Goal: Task Accomplishment & Management: Use online tool/utility

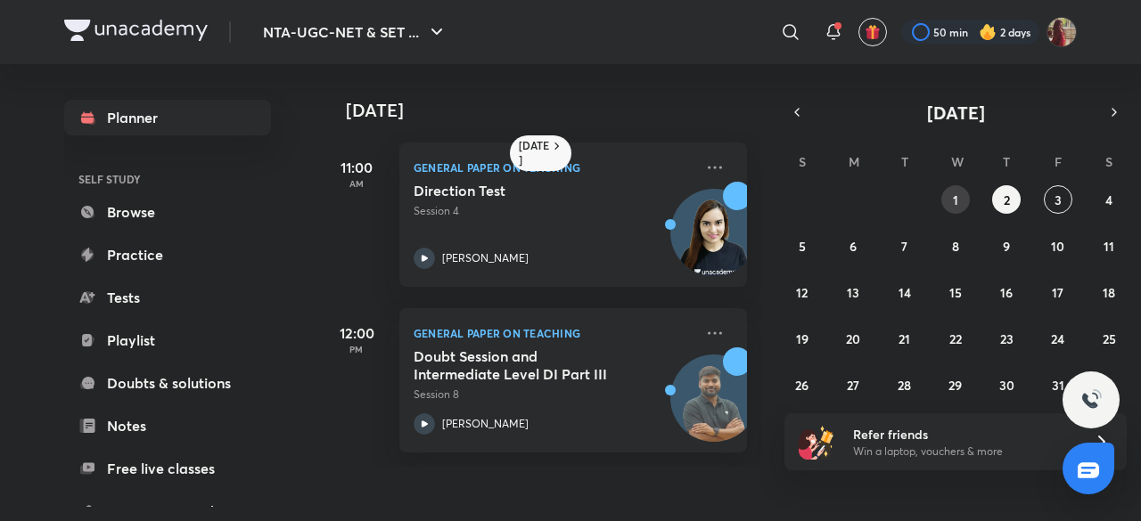
click at [964, 197] on button "1" at bounding box center [955, 199] width 29 height 29
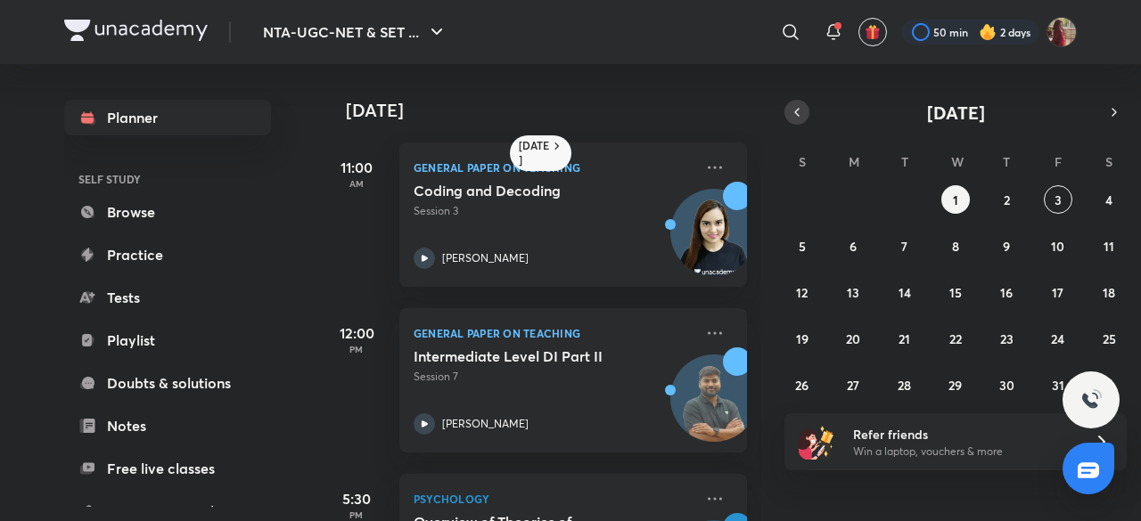
click at [797, 117] on icon "button" at bounding box center [797, 112] width 14 height 16
click at [902, 390] on abbr "30" at bounding box center [904, 385] width 15 height 17
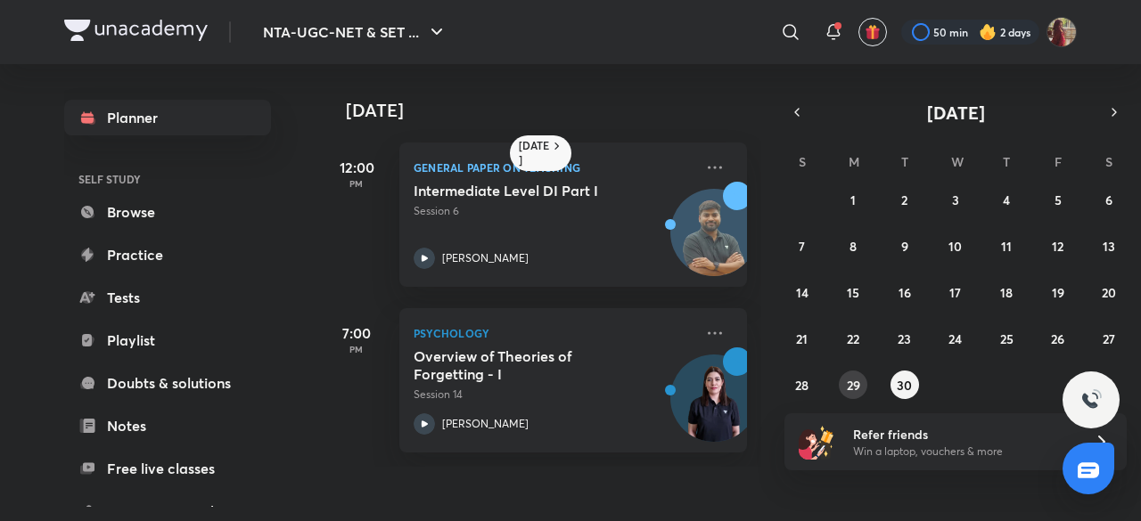
click at [849, 388] on abbr "29" at bounding box center [853, 385] width 13 height 17
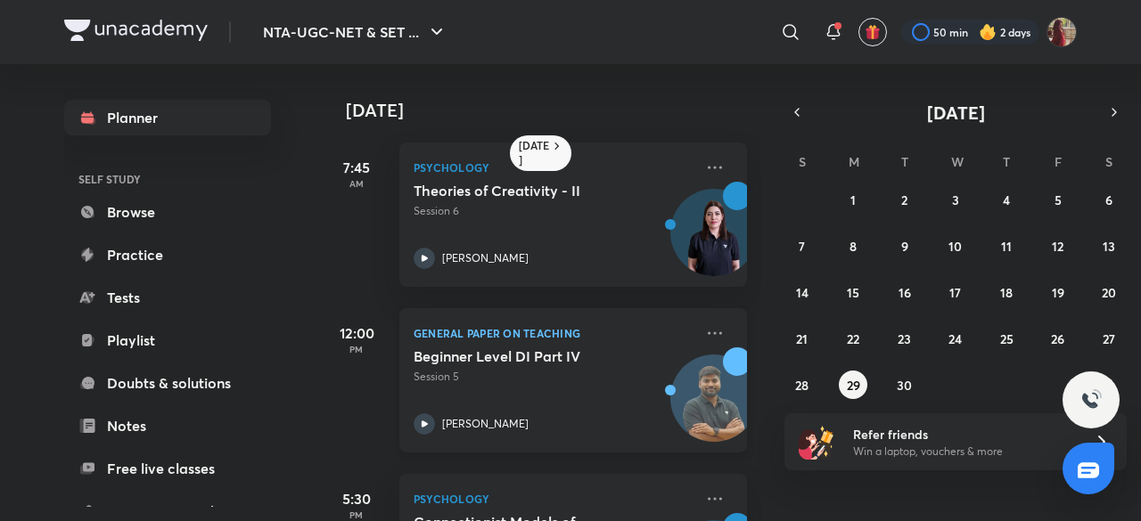
scroll to position [126, 0]
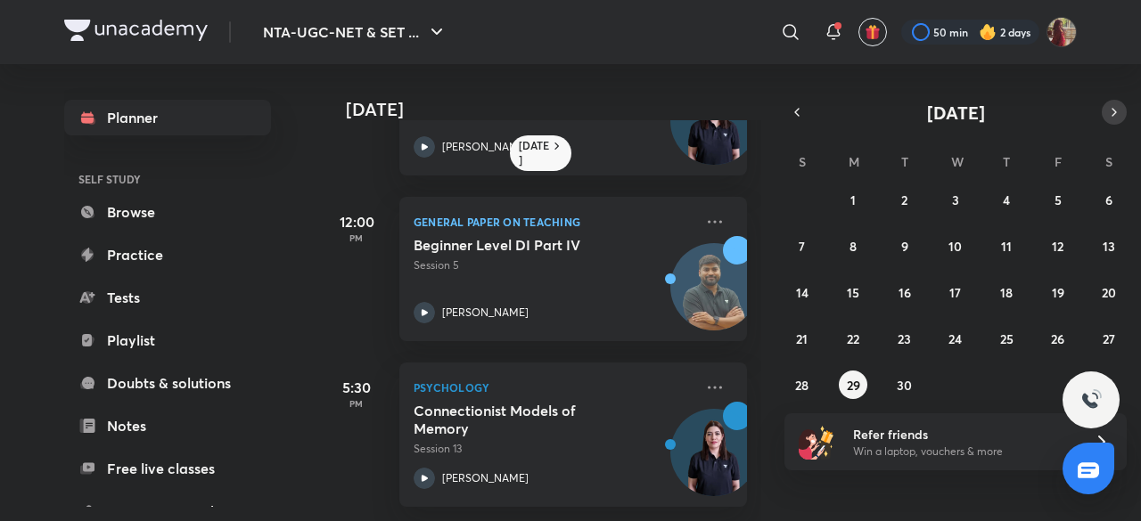
click at [1112, 115] on icon "button" at bounding box center [1114, 112] width 14 height 16
drag, startPoint x: 989, startPoint y: 199, endPoint x: 954, endPoint y: 199, distance: 34.8
click at [954, 199] on div "28 29 30 1 2 3 4 5 6 7 8 9 10 11 12 13 14 15 16 17 18 19 20 21 22 23 24 25 26 2…" at bounding box center [955, 292] width 342 height 214
click at [954, 199] on abbr "1" at bounding box center [955, 200] width 5 height 17
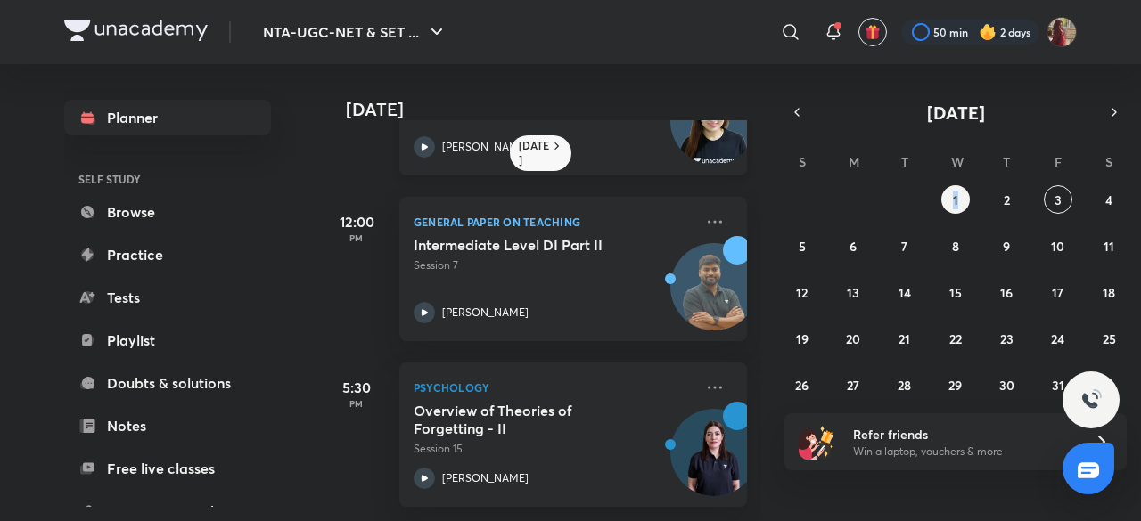
scroll to position [0, 0]
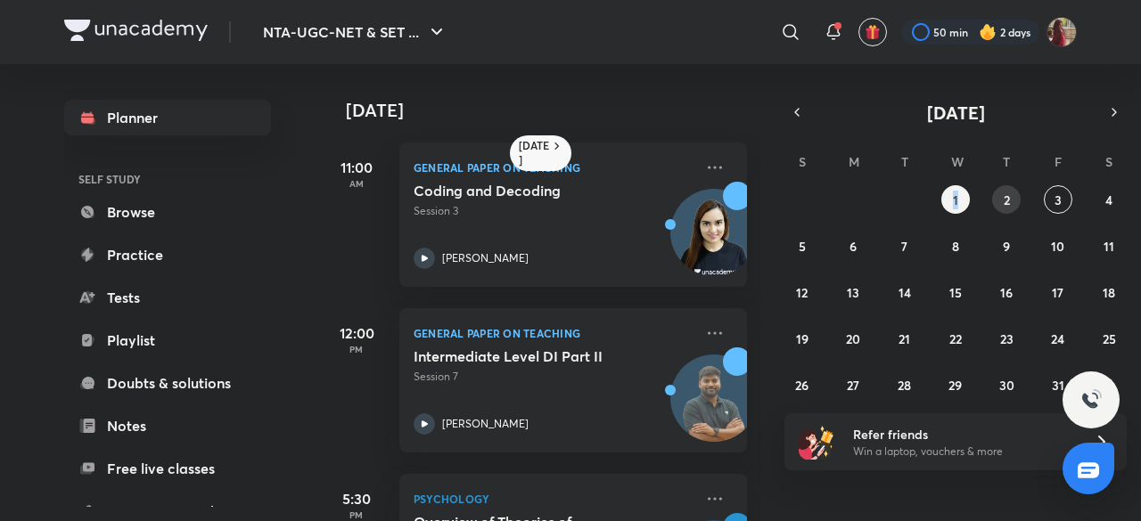
click at [1008, 201] on abbr "2" at bounding box center [1007, 200] width 6 height 17
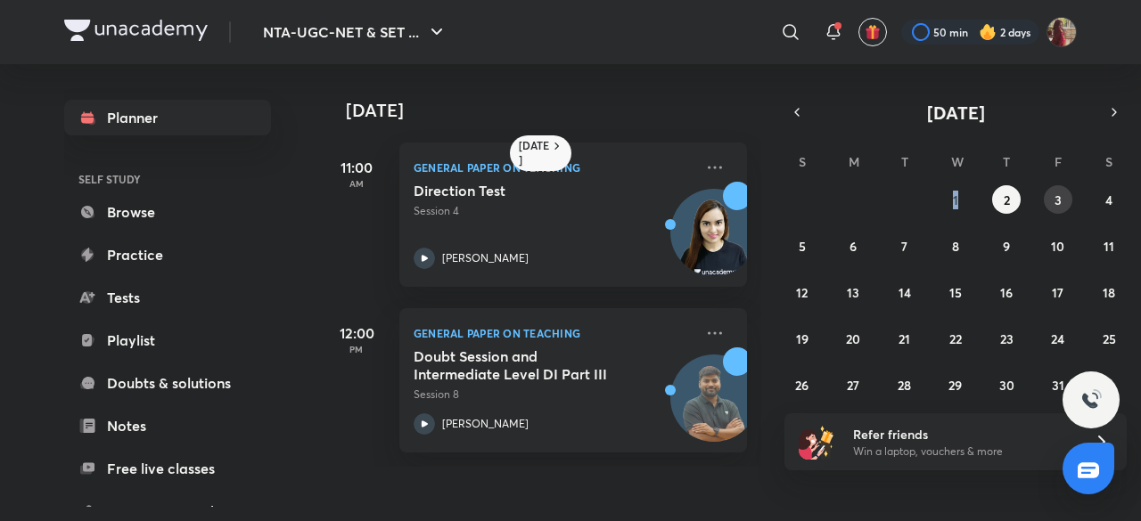
click at [1047, 205] on button "3" at bounding box center [1058, 199] width 29 height 29
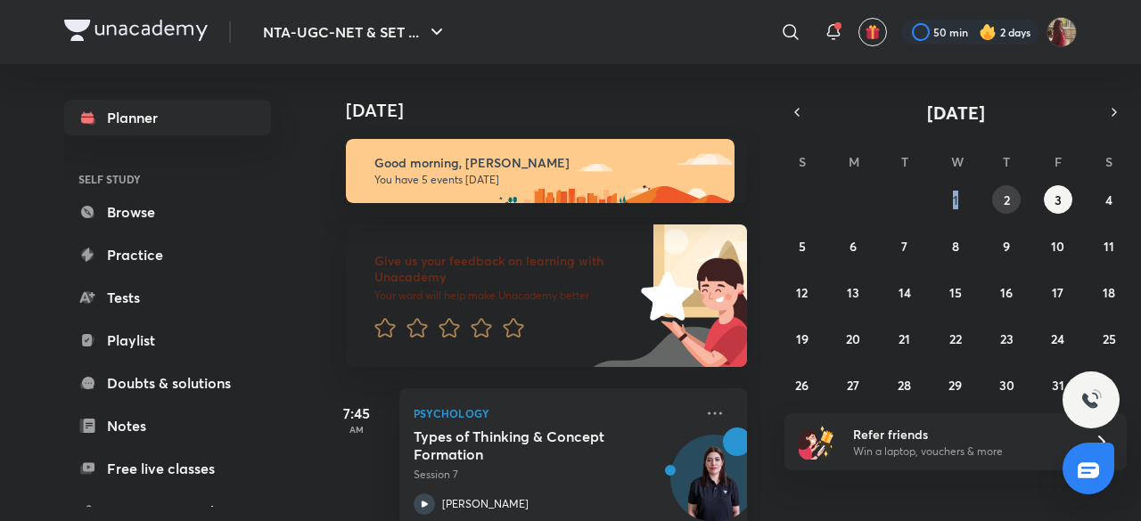
click at [1000, 193] on button "2" at bounding box center [1006, 199] width 29 height 29
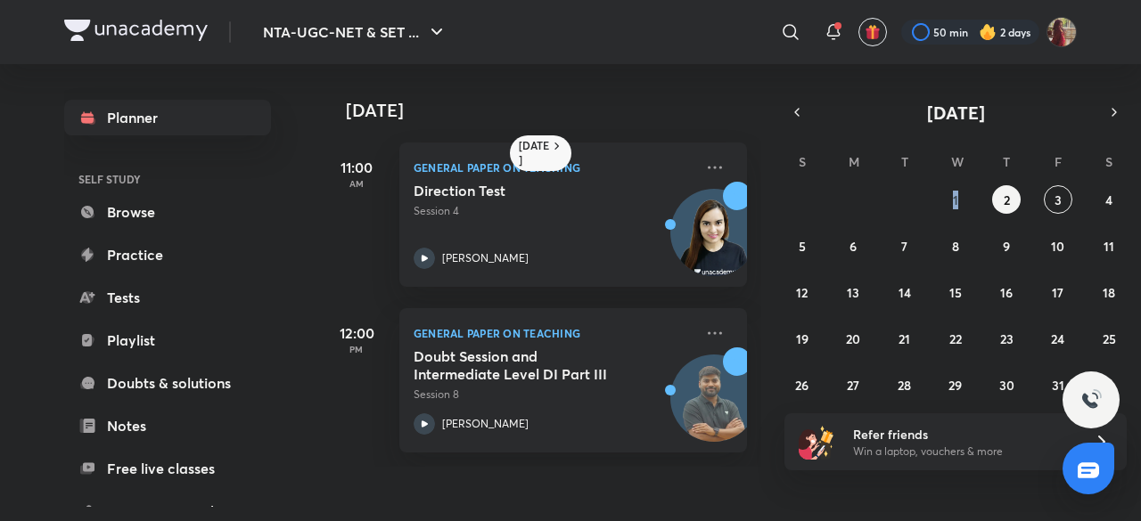
click at [924, 185] on div "S M T W T F S 28 29 30 1 2 3 4 5 6 7 8 9 10 11 12 13 14 15 16 17 18 19 20 21 22…" at bounding box center [955, 272] width 342 height 253
click at [797, 124] on button "button" at bounding box center [796, 112] width 25 height 25
click at [868, 374] on div "31 1 2 3 4 5 6 7 8 9 10 11 12 13 14 15 16 17 18 19 20 21 22 23 24 25 26 27 28 2…" at bounding box center [955, 292] width 342 height 214
click at [858, 379] on abbr "29" at bounding box center [853, 385] width 13 height 17
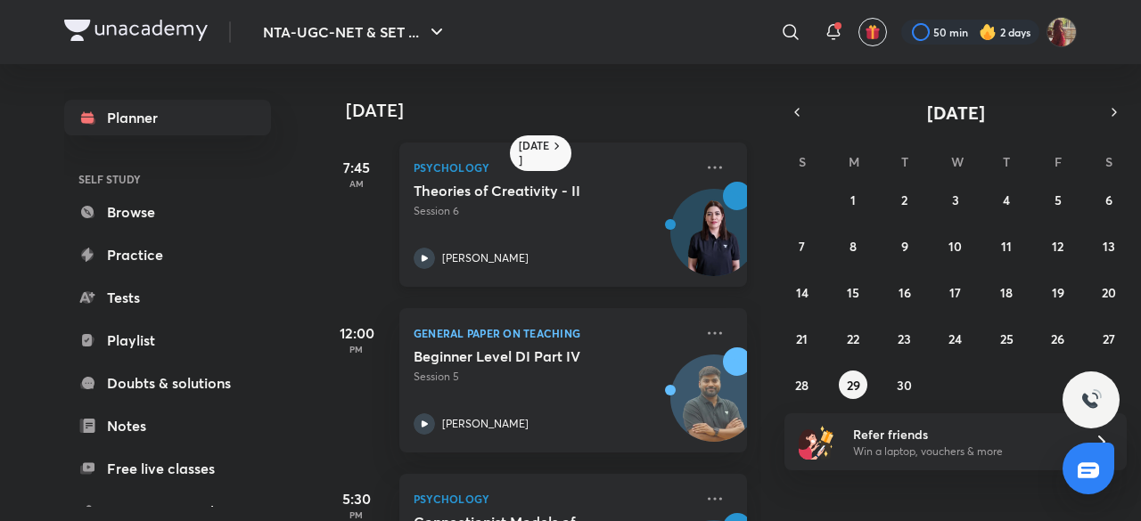
scroll to position [126, 0]
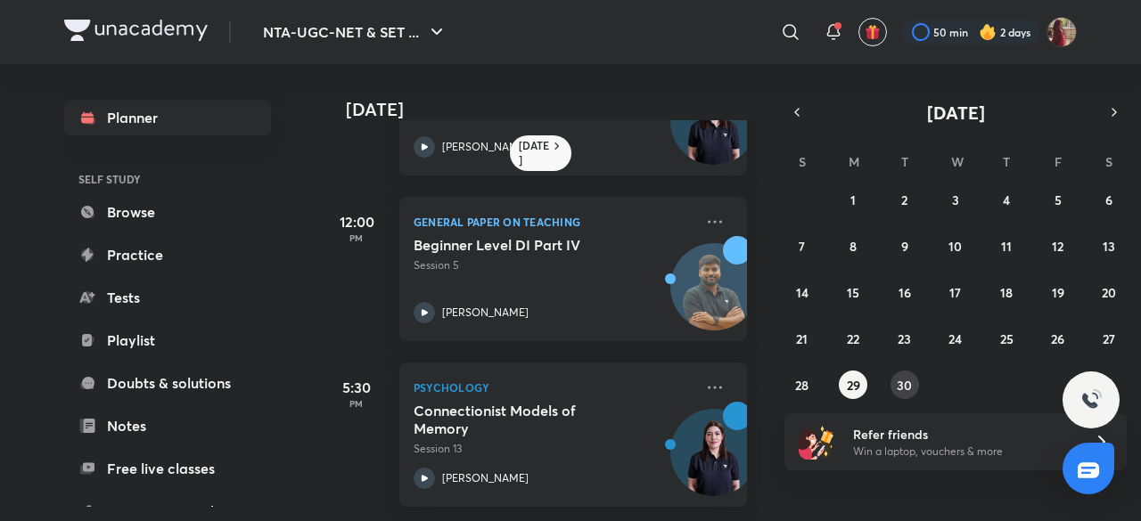
click at [907, 395] on button "30" at bounding box center [905, 385] width 29 height 29
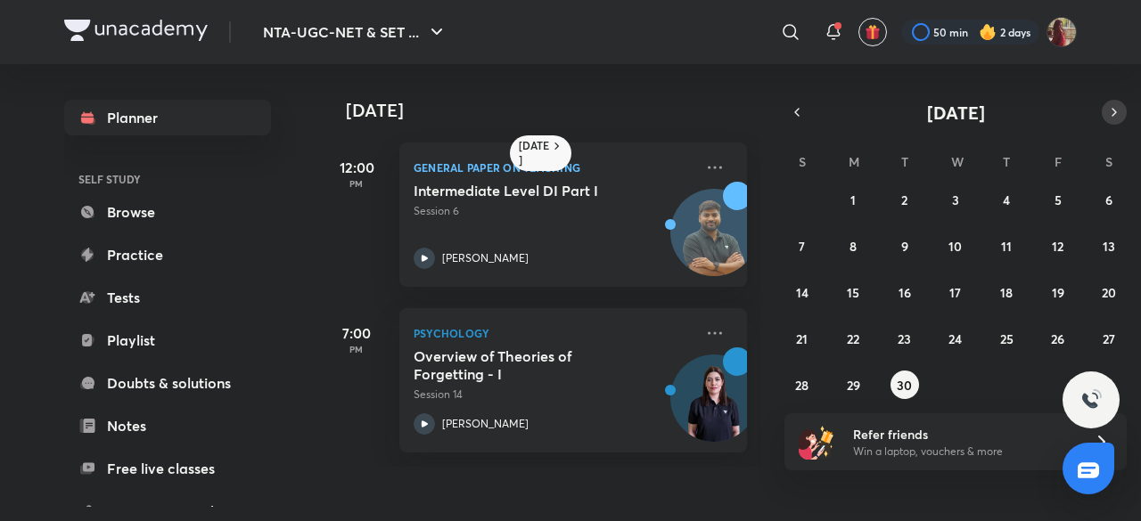
click at [1113, 111] on icon "button" at bounding box center [1114, 112] width 14 height 16
click at [953, 197] on abbr "1" at bounding box center [955, 200] width 5 height 17
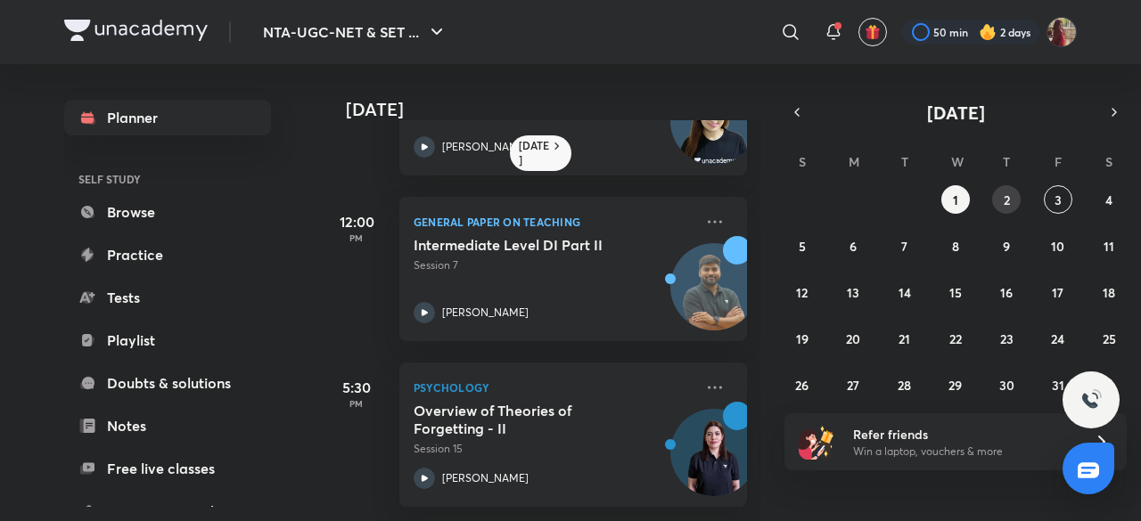
click at [1011, 190] on button "2" at bounding box center [1006, 199] width 29 height 29
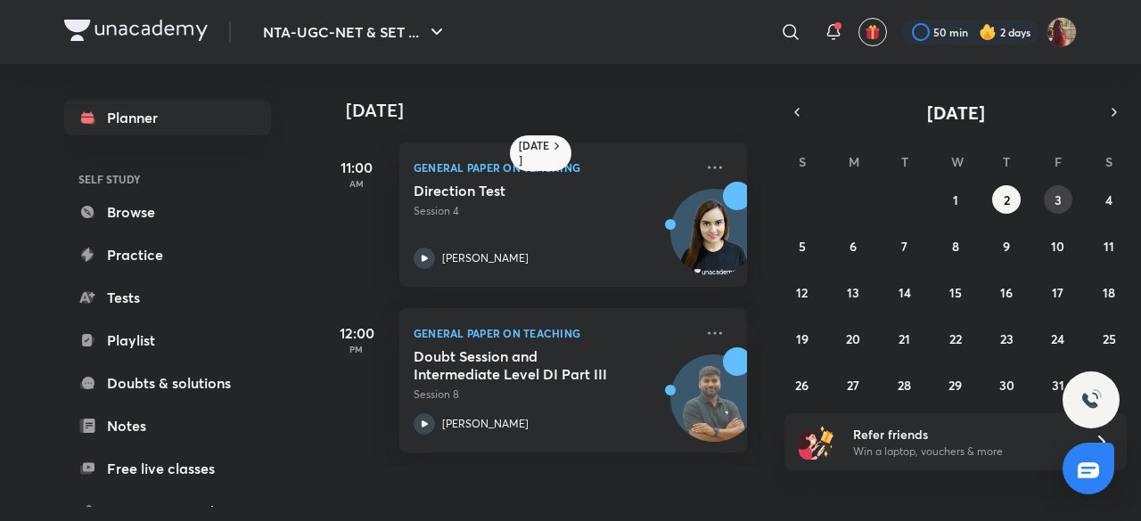
click at [1052, 188] on button "3" at bounding box center [1058, 199] width 29 height 29
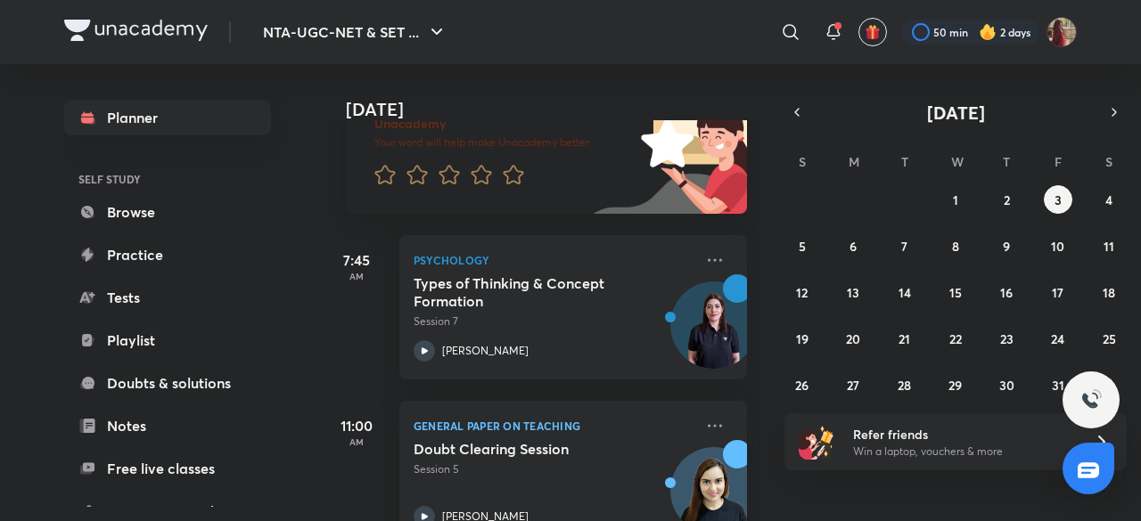
scroll to position [153, 0]
